Goal: Find specific page/section: Find specific page/section

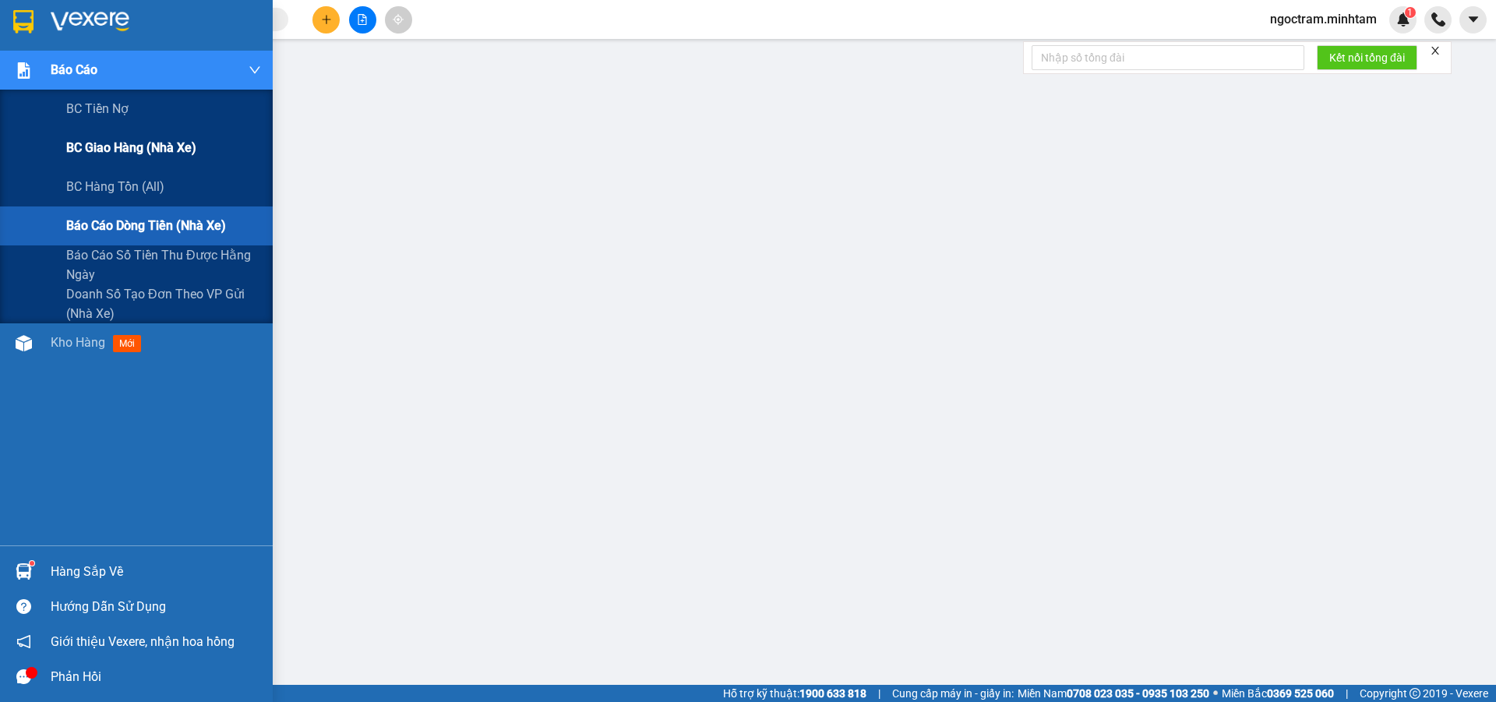
scroll to position [71, 0]
click at [127, 224] on span "Báo cáo dòng tiền (nhà xe)" at bounding box center [146, 225] width 160 height 19
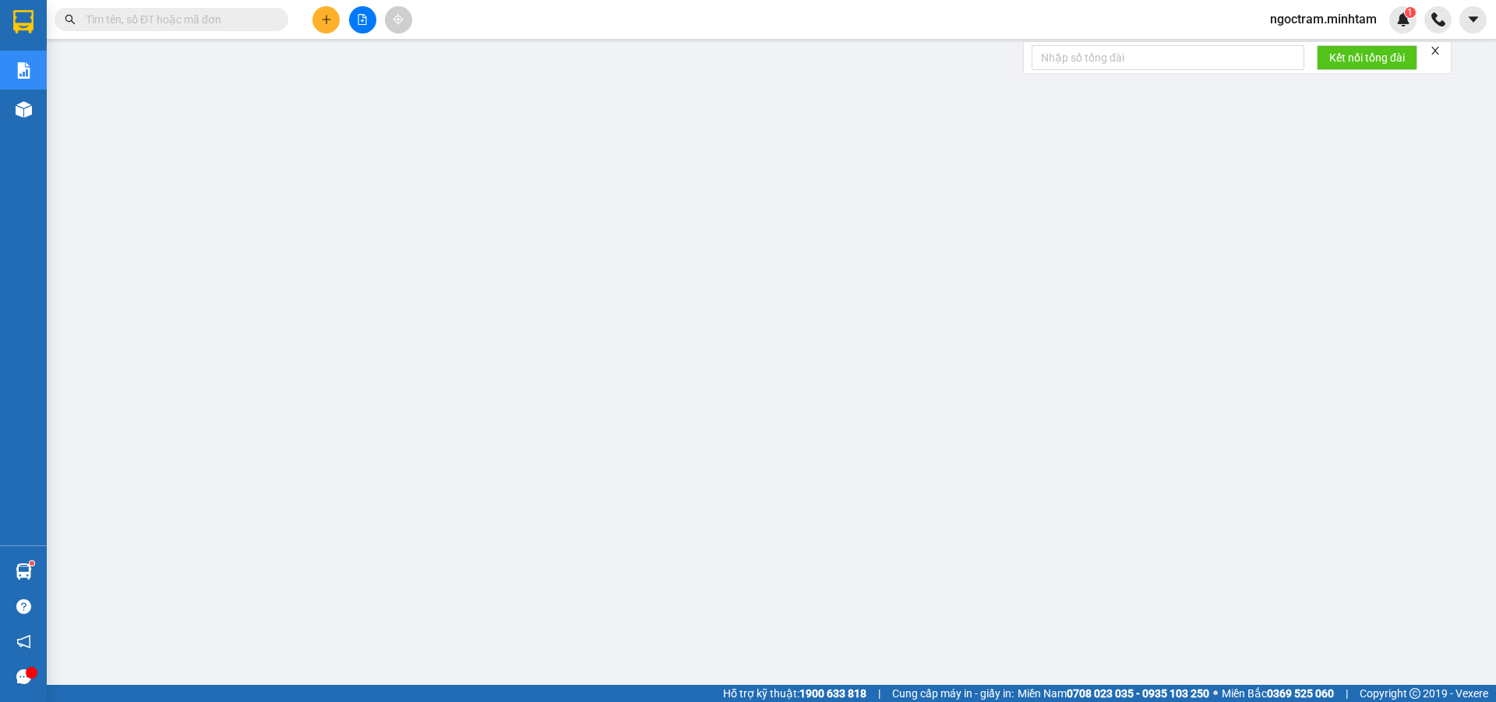
scroll to position [0, 0]
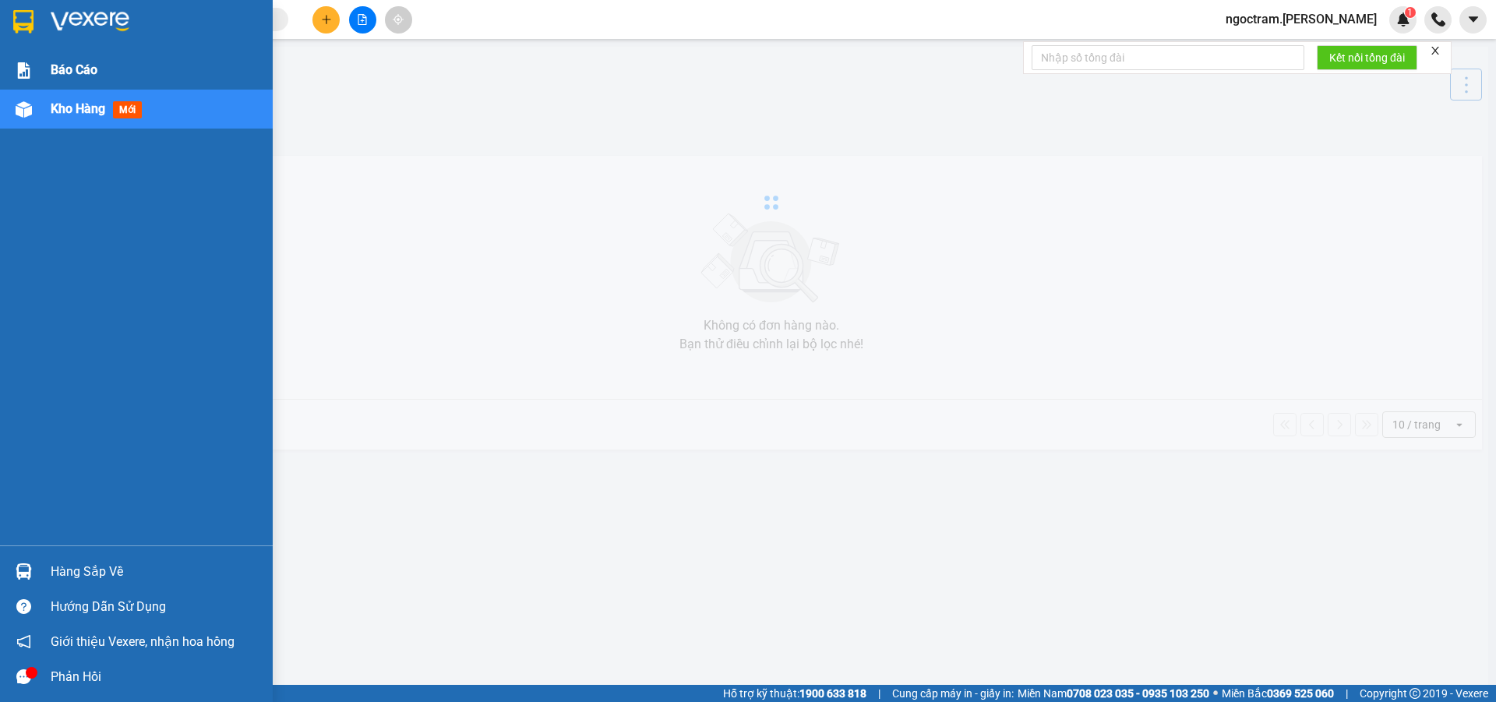
click at [94, 72] on span "Báo cáo" at bounding box center [74, 69] width 47 height 19
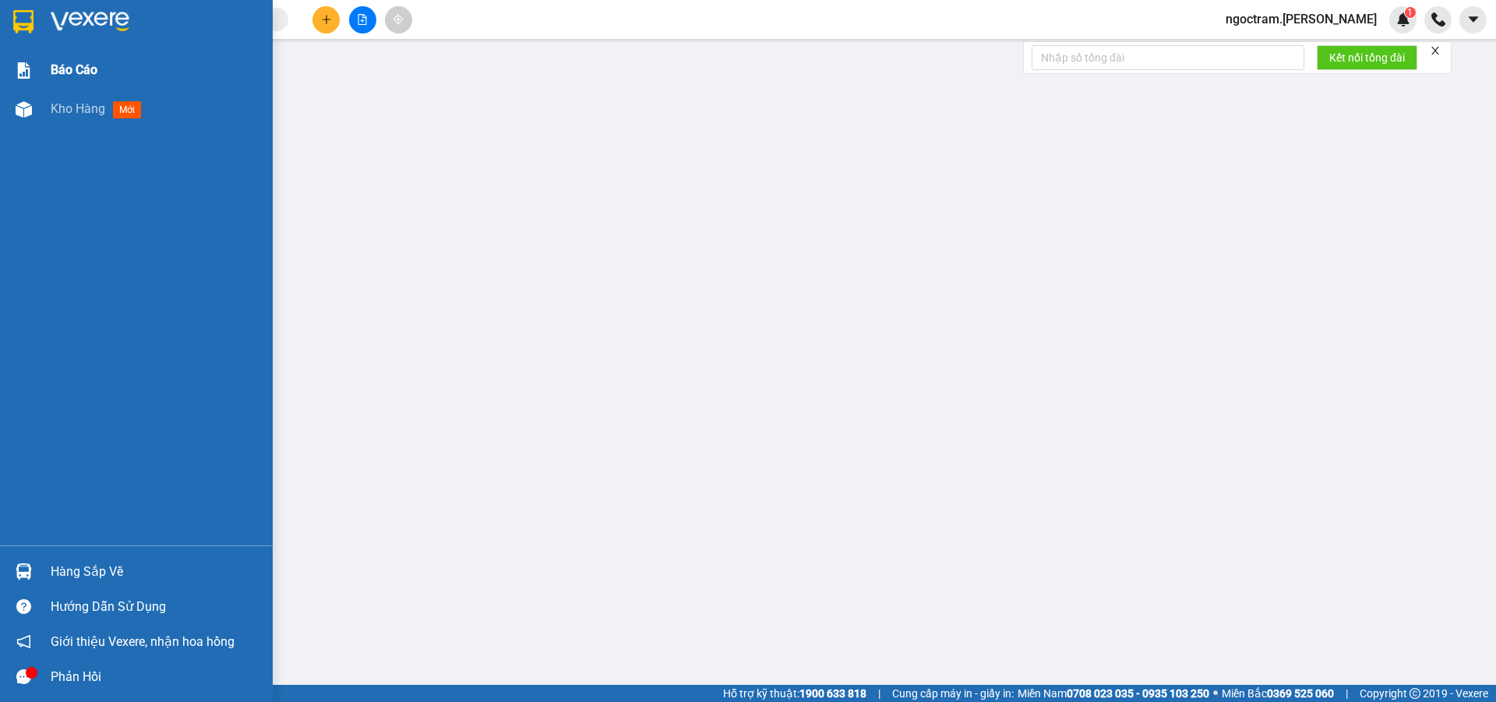
click at [162, 66] on div "Báo cáo" at bounding box center [156, 70] width 210 height 39
click at [64, 69] on span "Báo cáo" at bounding box center [74, 69] width 47 height 19
click at [97, 76] on span "Báo cáo" at bounding box center [74, 69] width 47 height 19
click at [48, 28] on div at bounding box center [136, 25] width 273 height 51
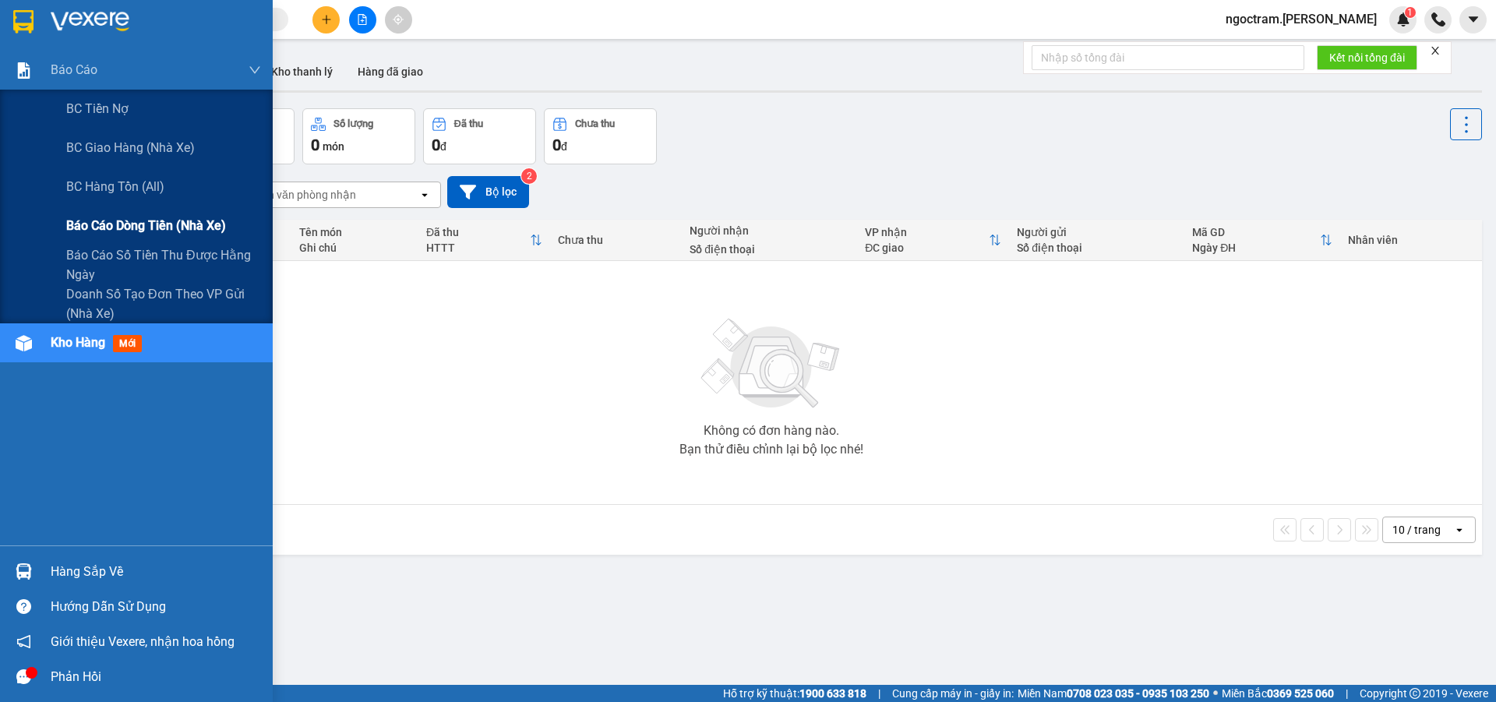
click at [132, 214] on div "Báo cáo dòng tiền (nhà xe)" at bounding box center [163, 225] width 195 height 39
